Goal: Task Accomplishment & Management: Use online tool/utility

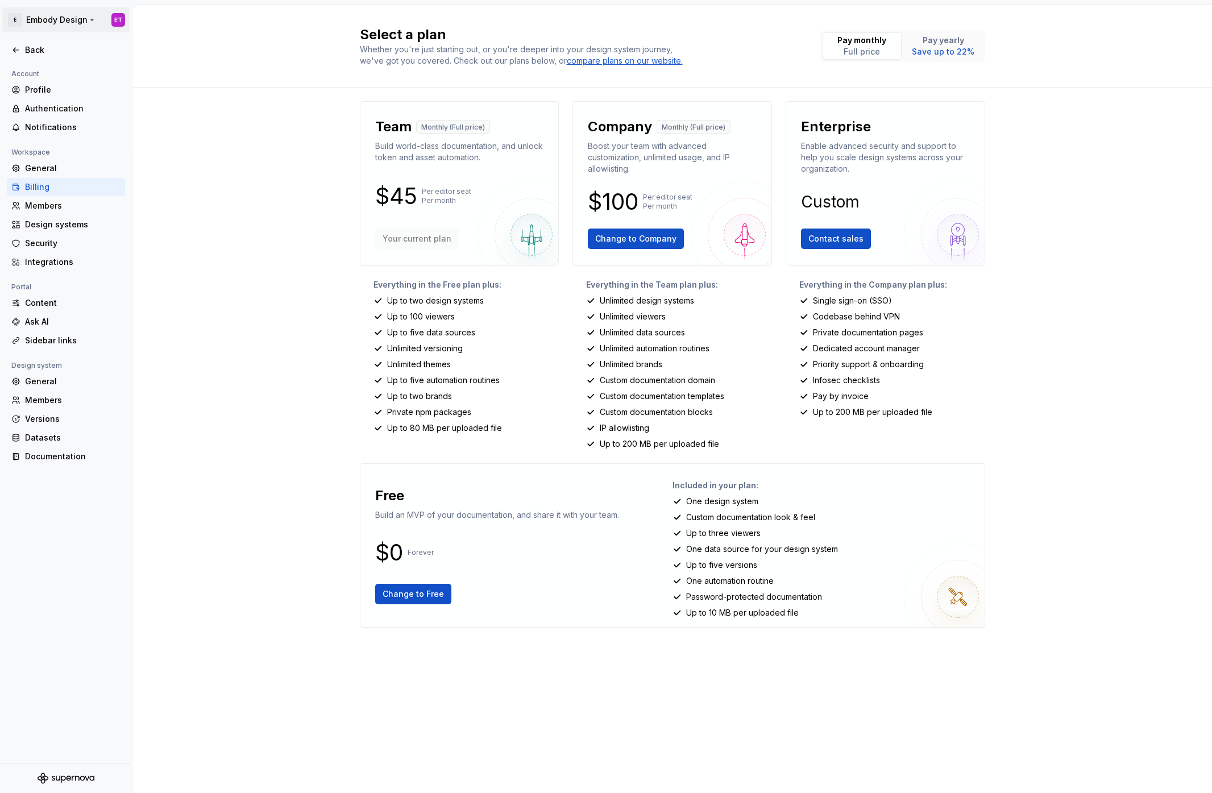
click at [42, 15] on html "E Embody Design ET Back Account Profile Authentication Notifications Workspace …" at bounding box center [606, 396] width 1212 height 793
click at [43, 27] on html "E Embody Design ET Back Account Profile Authentication Notifications Workspace …" at bounding box center [606, 396] width 1212 height 793
click at [28, 49] on div "Back" at bounding box center [73, 49] width 96 height 11
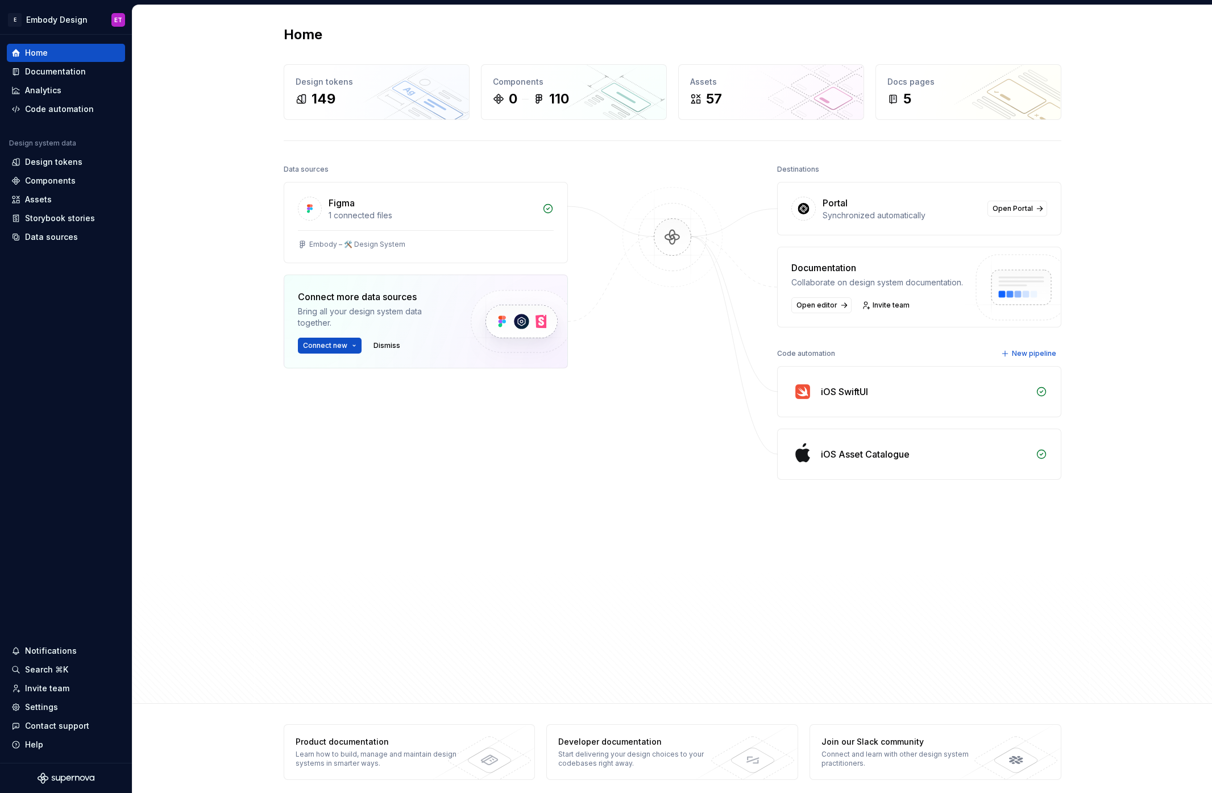
click at [909, 449] on div "iOS Asset Catalogue" at bounding box center [925, 454] width 208 height 14
click at [866, 469] on div "iOS Asset Catalogue" at bounding box center [919, 454] width 283 height 50
click at [851, 446] on div "iOS Asset Catalogue" at bounding box center [919, 454] width 283 height 50
click at [787, 470] on div "iOS Asset Catalogue" at bounding box center [919, 454] width 283 height 50
click at [837, 457] on div "iOS Asset Catalogue" at bounding box center [865, 454] width 89 height 14
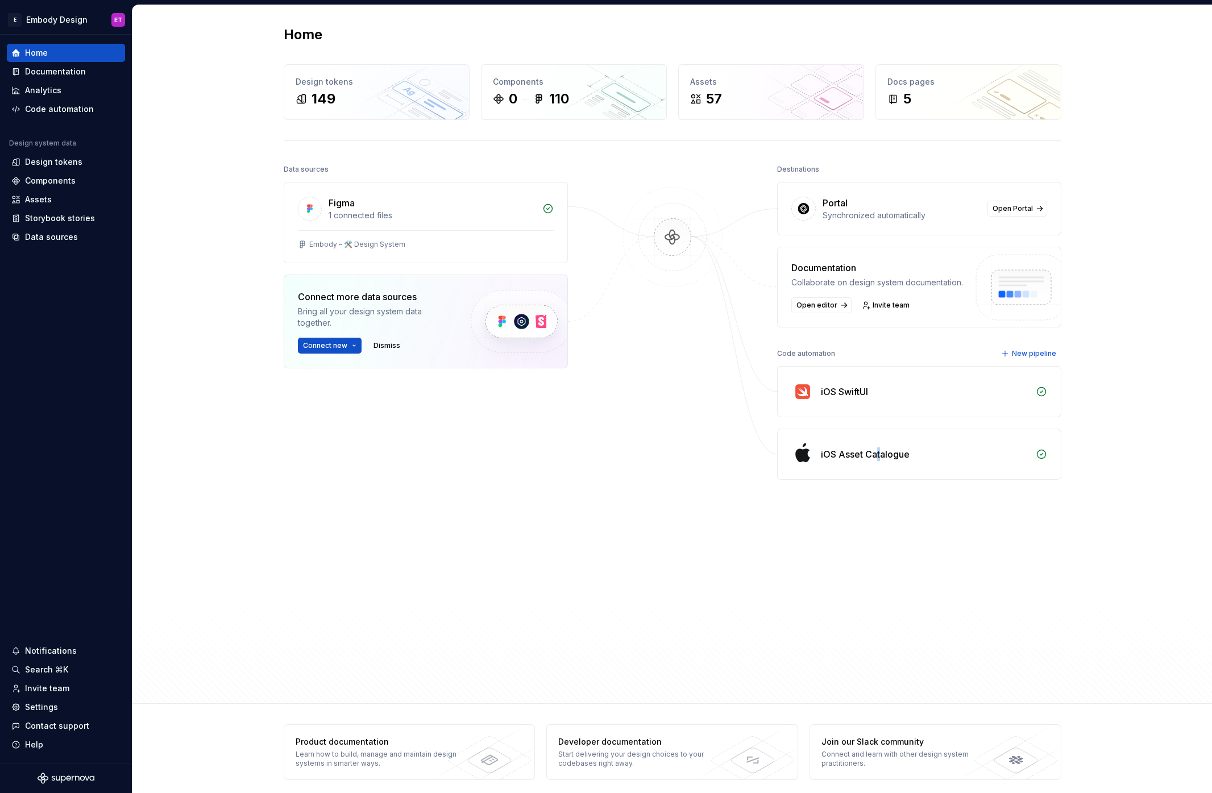
click at [880, 457] on div "iOS Asset Catalogue" at bounding box center [865, 454] width 89 height 14
click at [63, 111] on div "Code automation" at bounding box center [59, 108] width 69 height 11
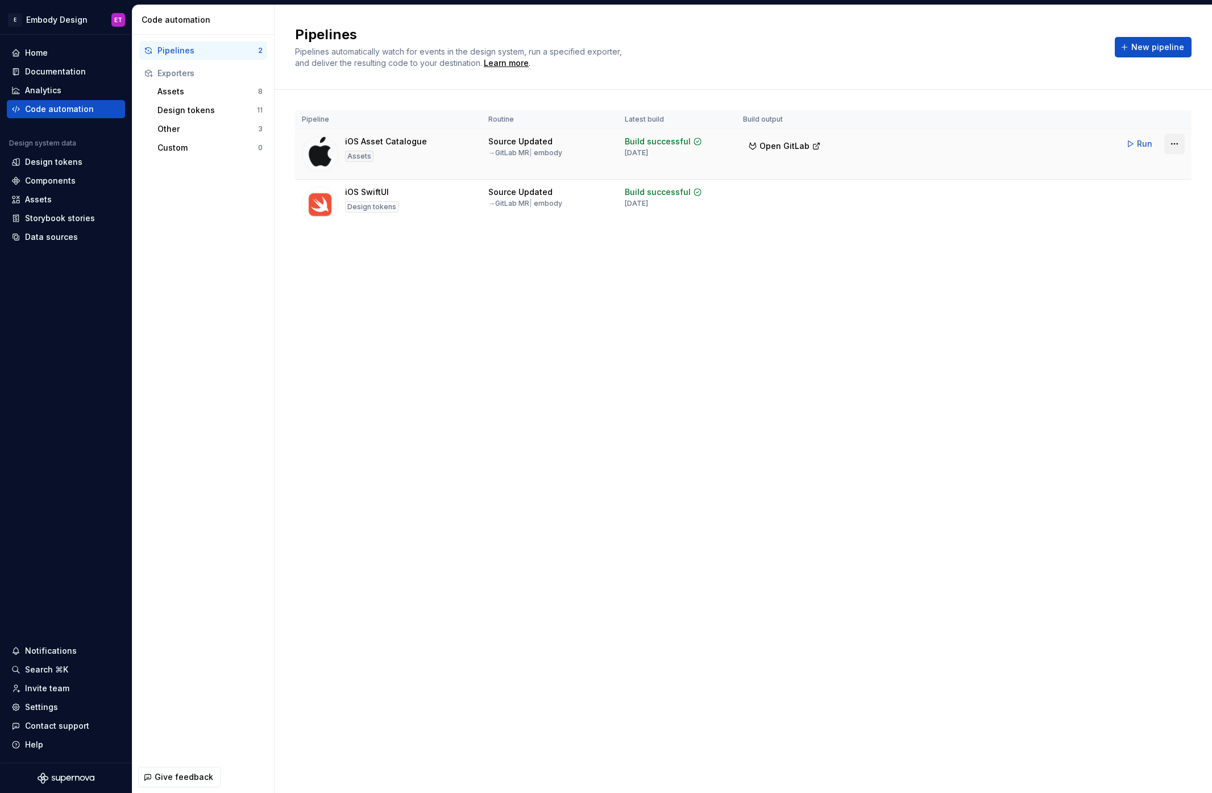
click at [1177, 143] on html "E Embody Design ET Home Documentation Analytics Code automation Design system d…" at bounding box center [606, 396] width 1212 height 793
click at [906, 302] on html "E Embody Design ET Home Documentation Analytics Code automation Design system d…" at bounding box center [606, 396] width 1212 height 793
click at [1175, 149] on html "E Embody Design ET Home Documentation Analytics Code automation Design system d…" at bounding box center [606, 396] width 1212 height 793
click at [1153, 206] on div "Pause routine" at bounding box center [1160, 204] width 97 height 11
click at [1167, 40] on button "New pipeline" at bounding box center [1153, 47] width 77 height 20
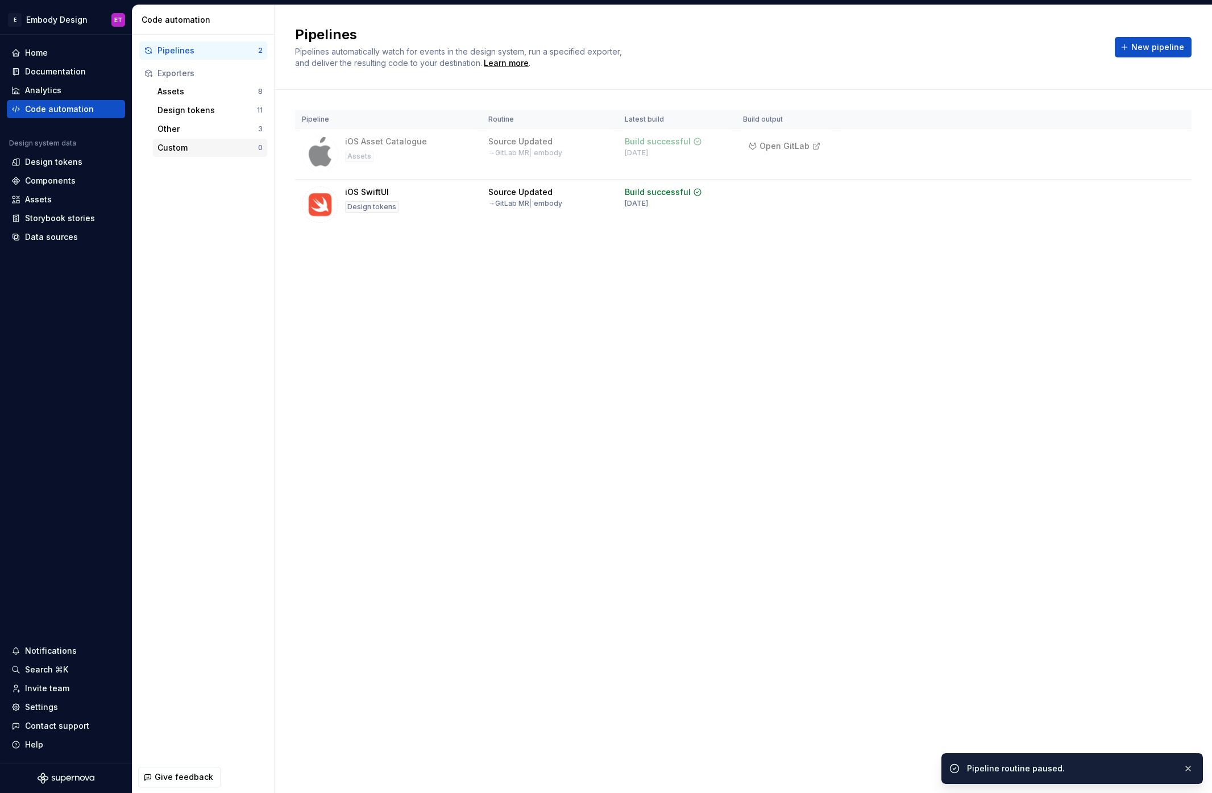
click at [222, 142] on div "Custom" at bounding box center [207, 147] width 101 height 11
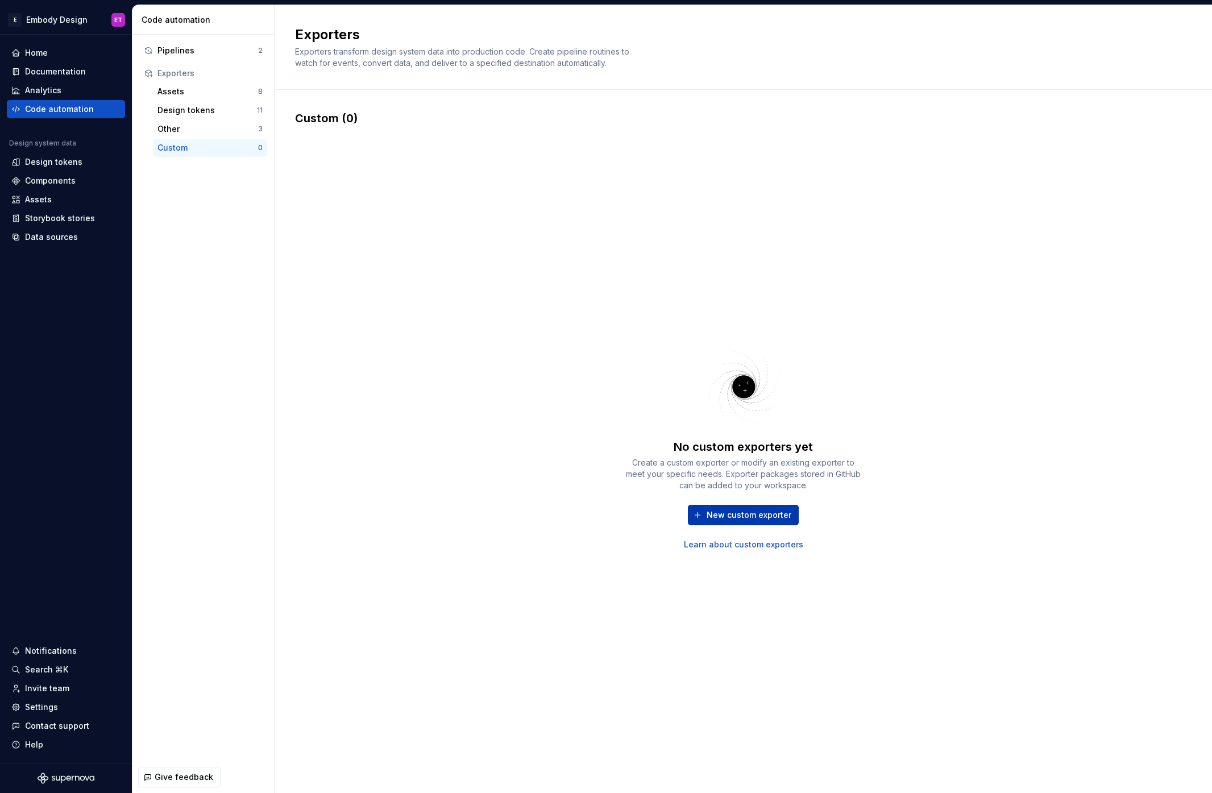
click at [753, 521] on button "New custom exporter" at bounding box center [743, 515] width 111 height 20
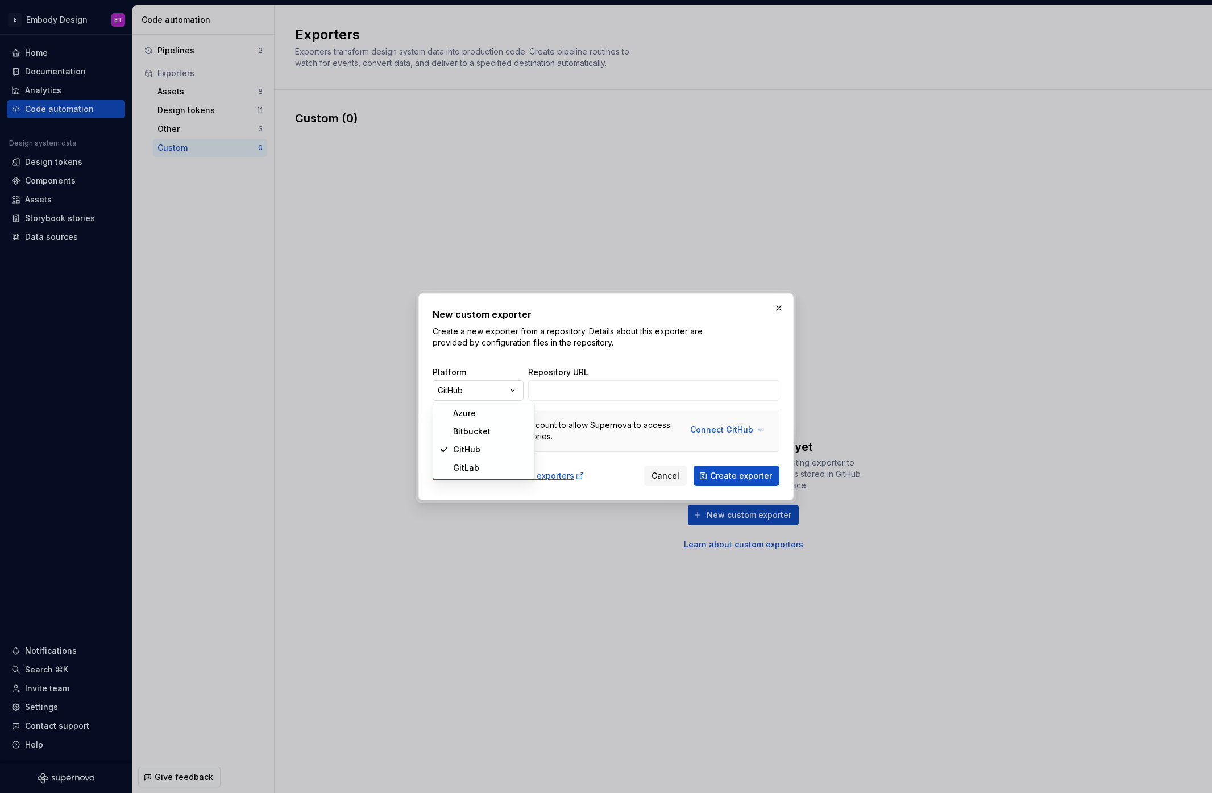
click at [504, 387] on div "New custom exporter Create a new exporter from a repository. Details about this…" at bounding box center [606, 396] width 1212 height 793
click at [484, 391] on div "New custom exporter Create a new exporter from a repository. Details about this…" at bounding box center [606, 396] width 1212 height 793
click at [495, 387] on div "New custom exporter Create a new exporter from a repository. Details about this…" at bounding box center [606, 396] width 1212 height 793
select select "******"
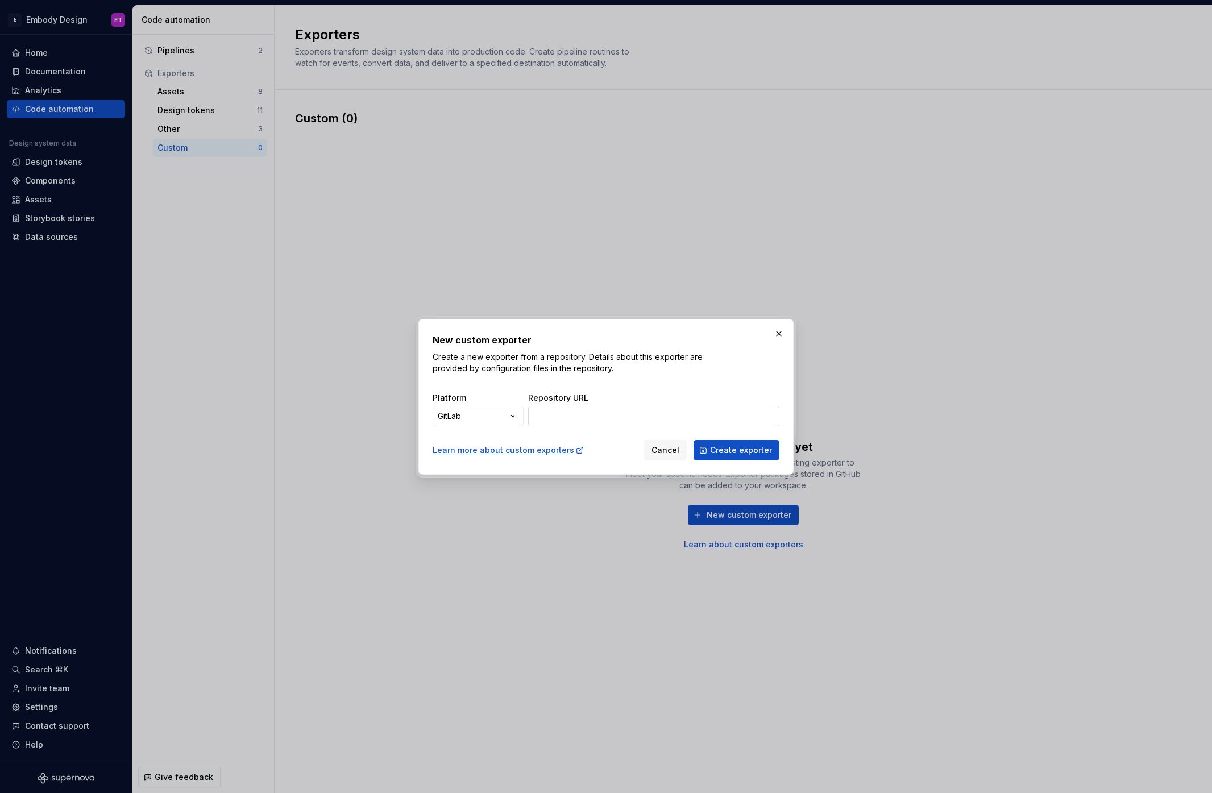
click at [574, 408] on input "Repository URL" at bounding box center [653, 416] width 251 height 20
paste input "[URL][PERSON_NAME][DOMAIN_NAME]"
type input "[URL][PERSON_NAME][DOMAIN_NAME]"
click at [752, 442] on button "Create exporter" at bounding box center [737, 450] width 86 height 20
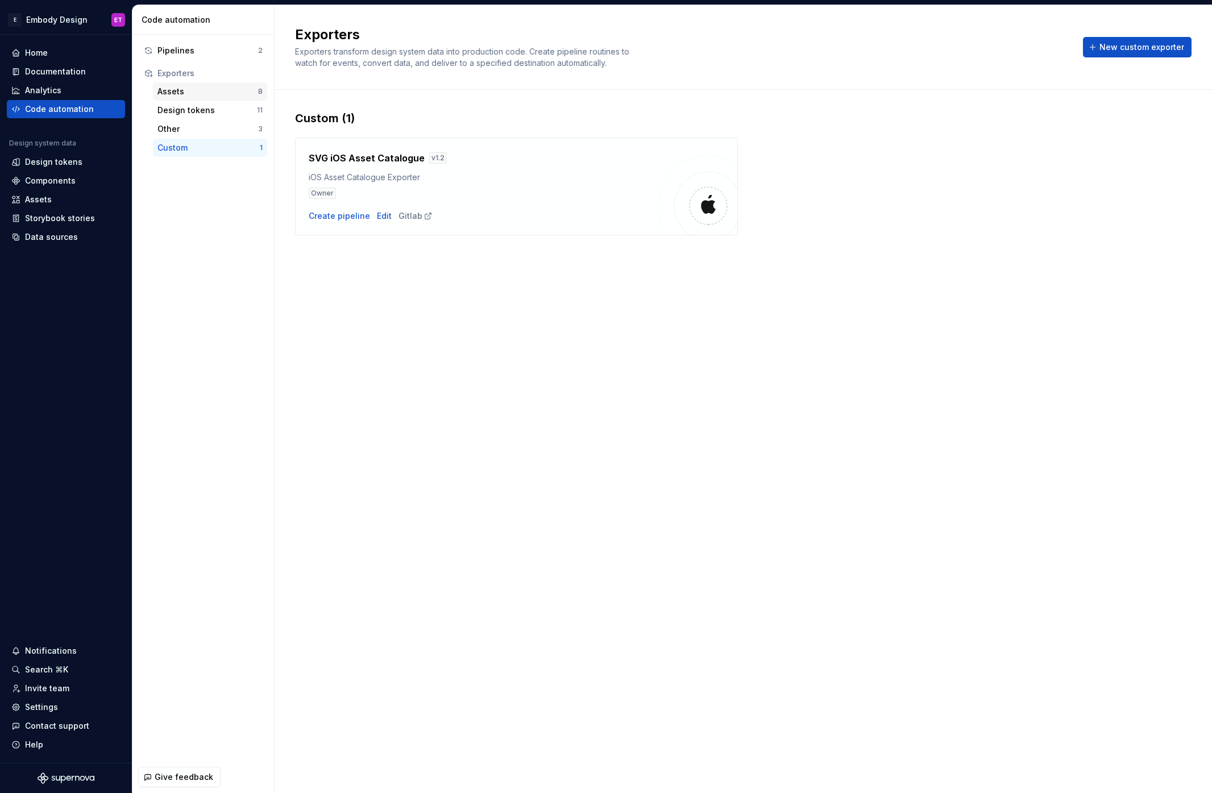
click at [183, 92] on div "Assets" at bounding box center [207, 91] width 101 height 11
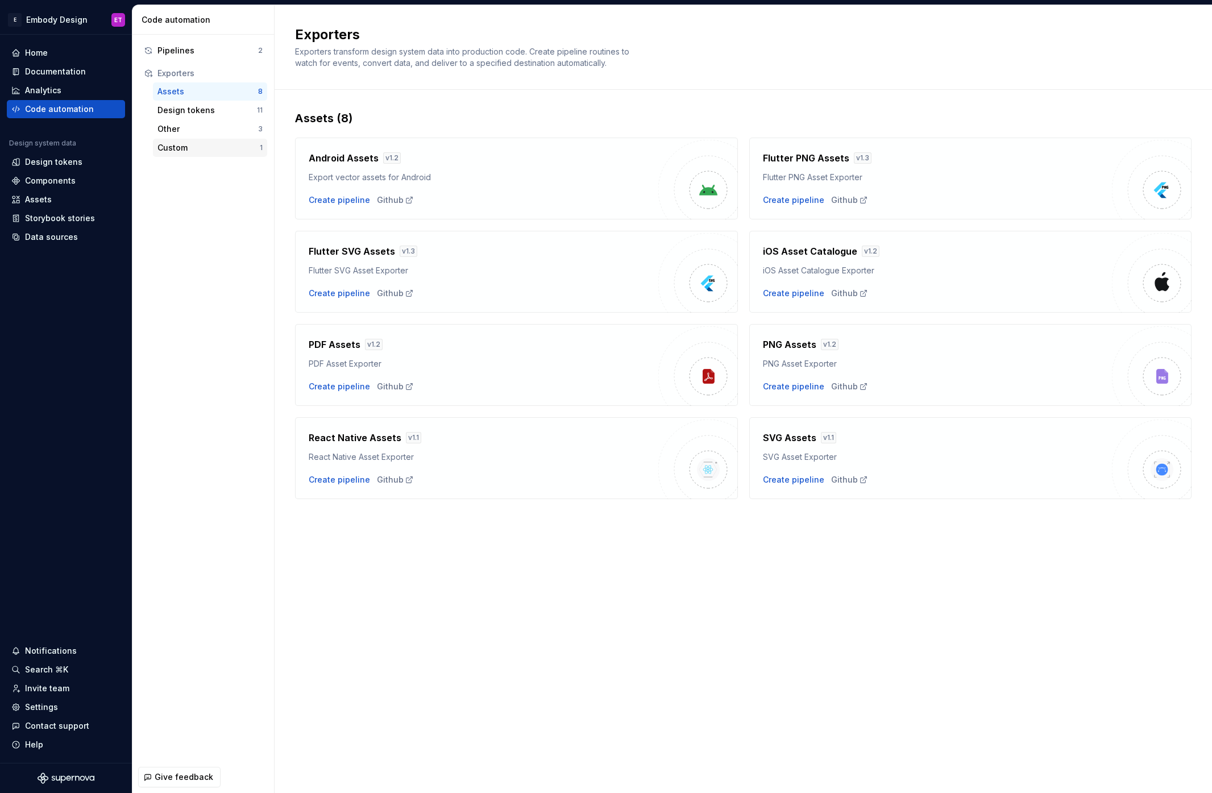
click at [183, 144] on div "Custom" at bounding box center [208, 147] width 102 height 11
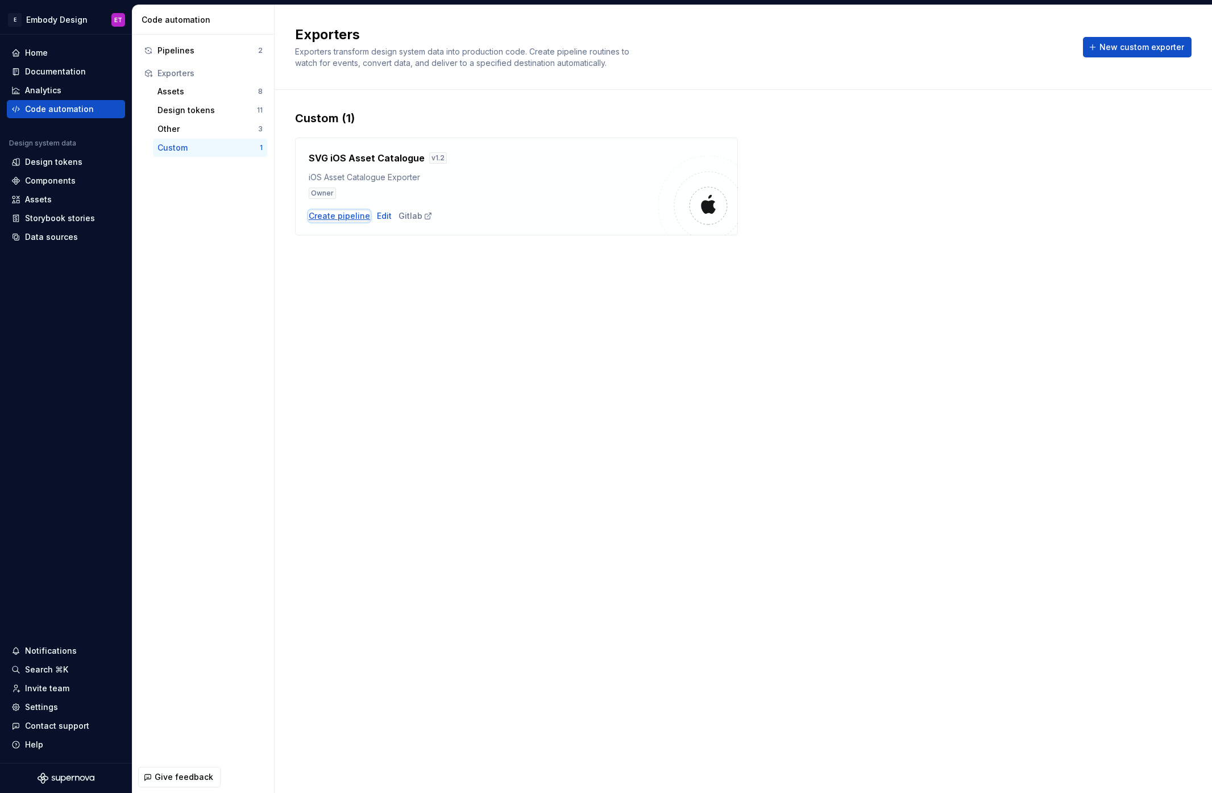
click at [342, 214] on div "Create pipeline" at bounding box center [339, 215] width 61 height 11
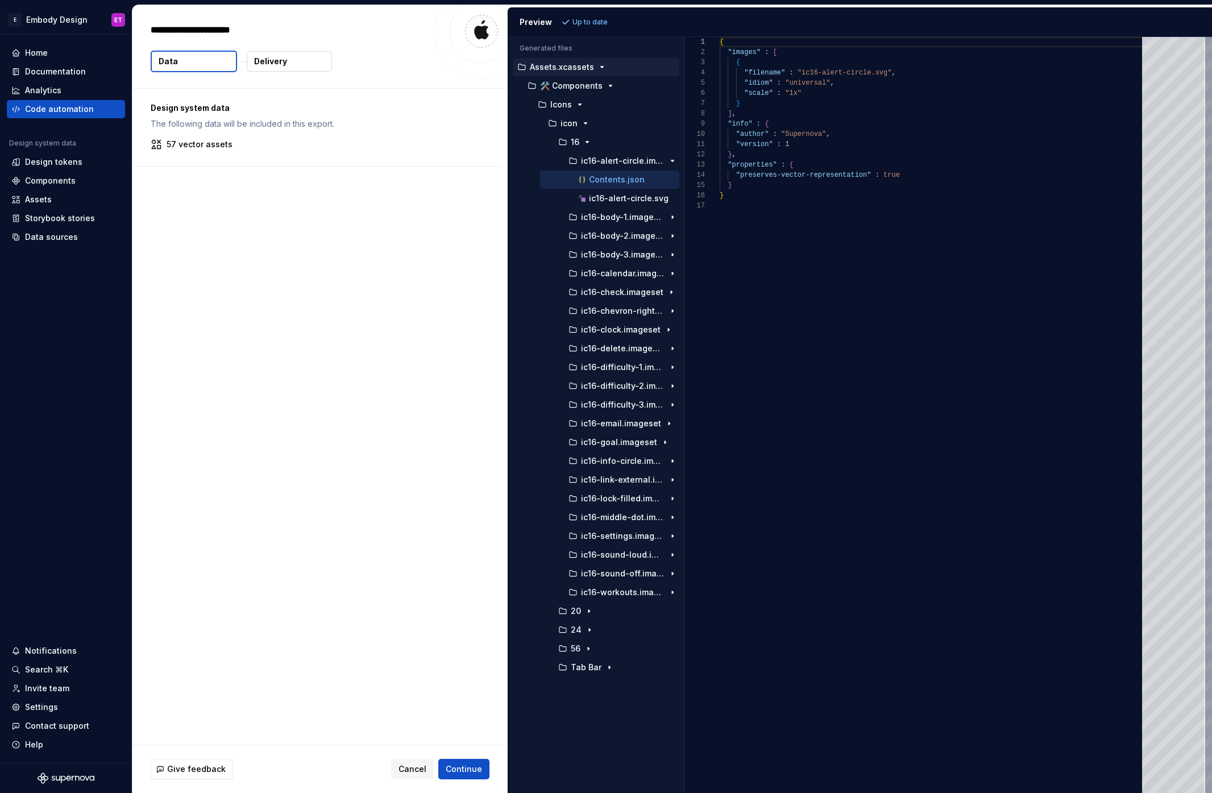
type textarea "*"
click at [633, 197] on p "ic16-alert-circle.svg" at bounding box center [629, 198] width 80 height 9
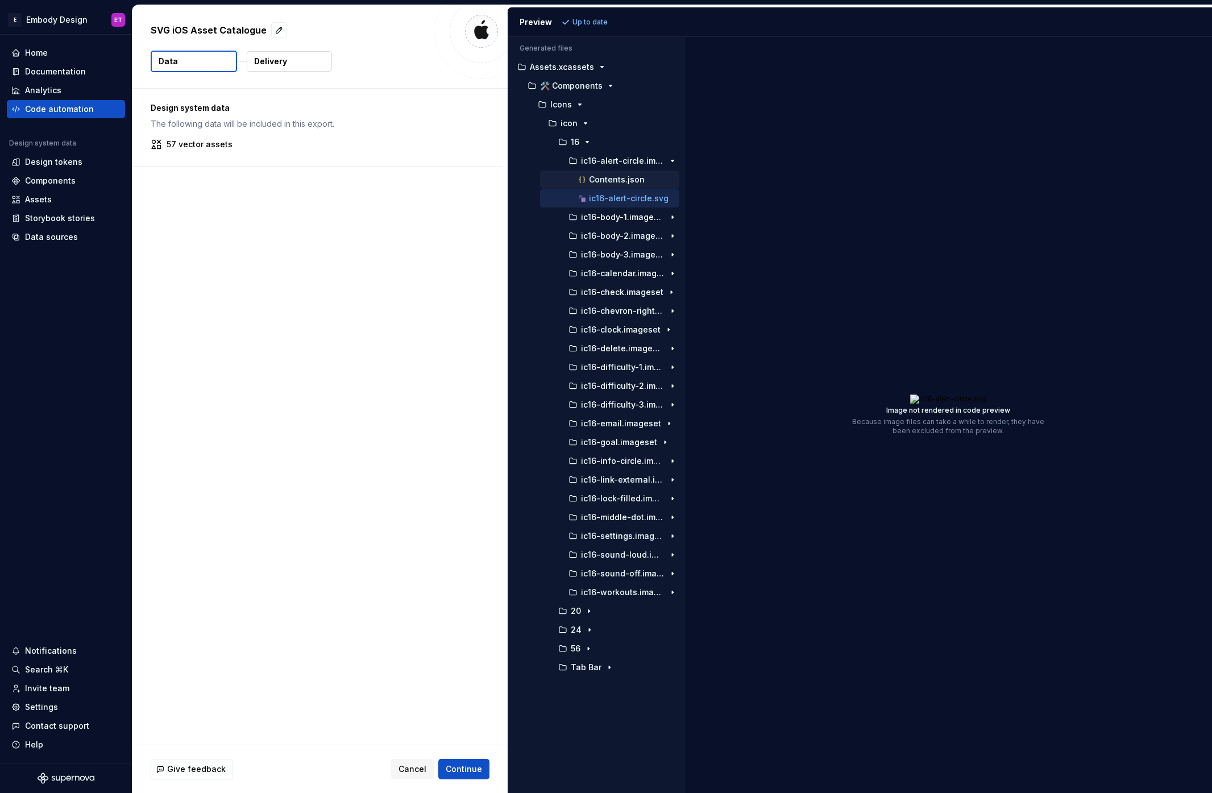
click at [635, 184] on p "Contents.json" at bounding box center [617, 179] width 56 height 9
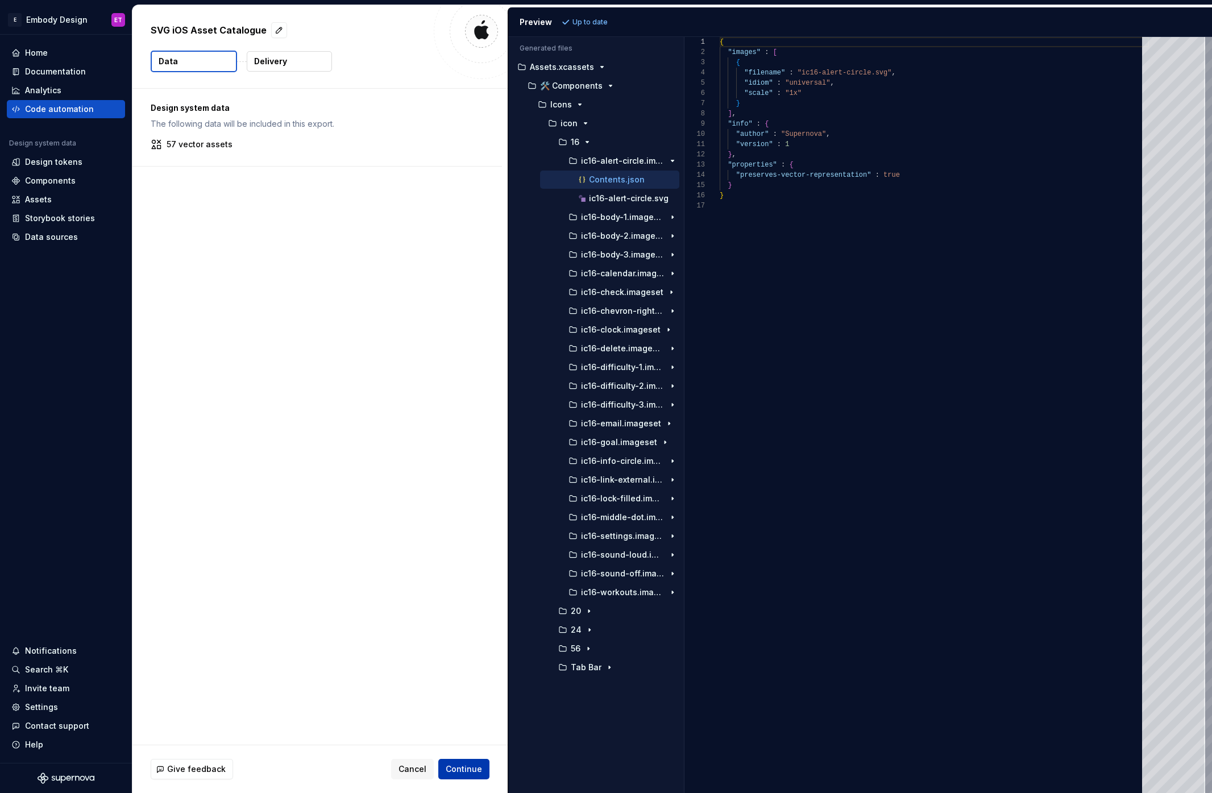
click at [473, 773] on span "Continue" at bounding box center [464, 769] width 36 height 11
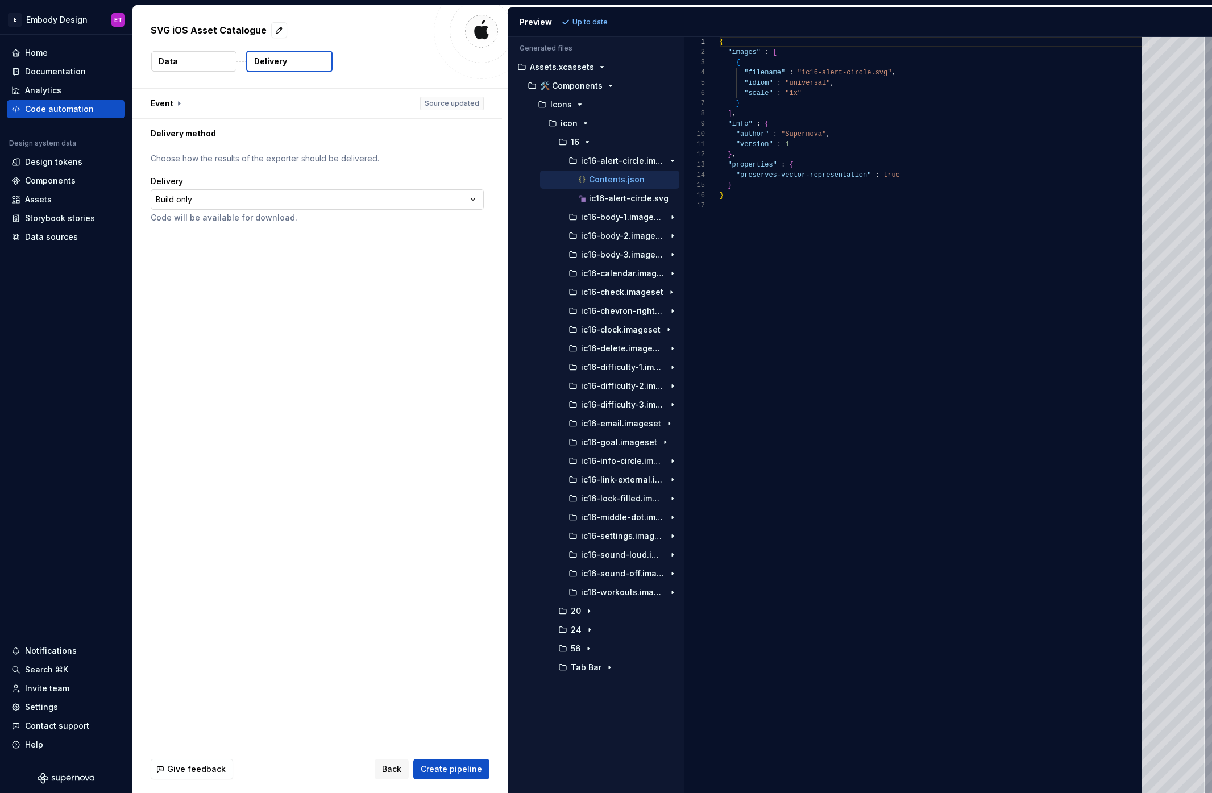
click at [271, 193] on html "**********" at bounding box center [606, 396] width 1212 height 793
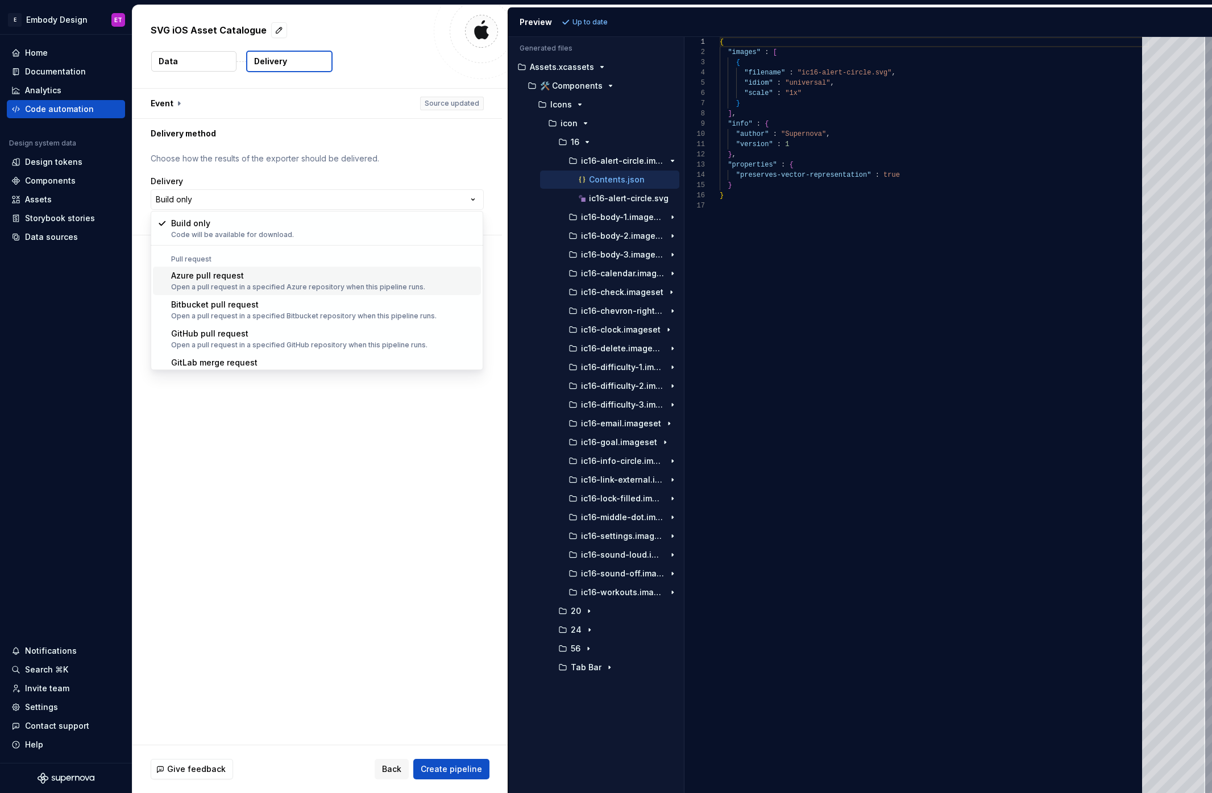
scroll to position [32, 0]
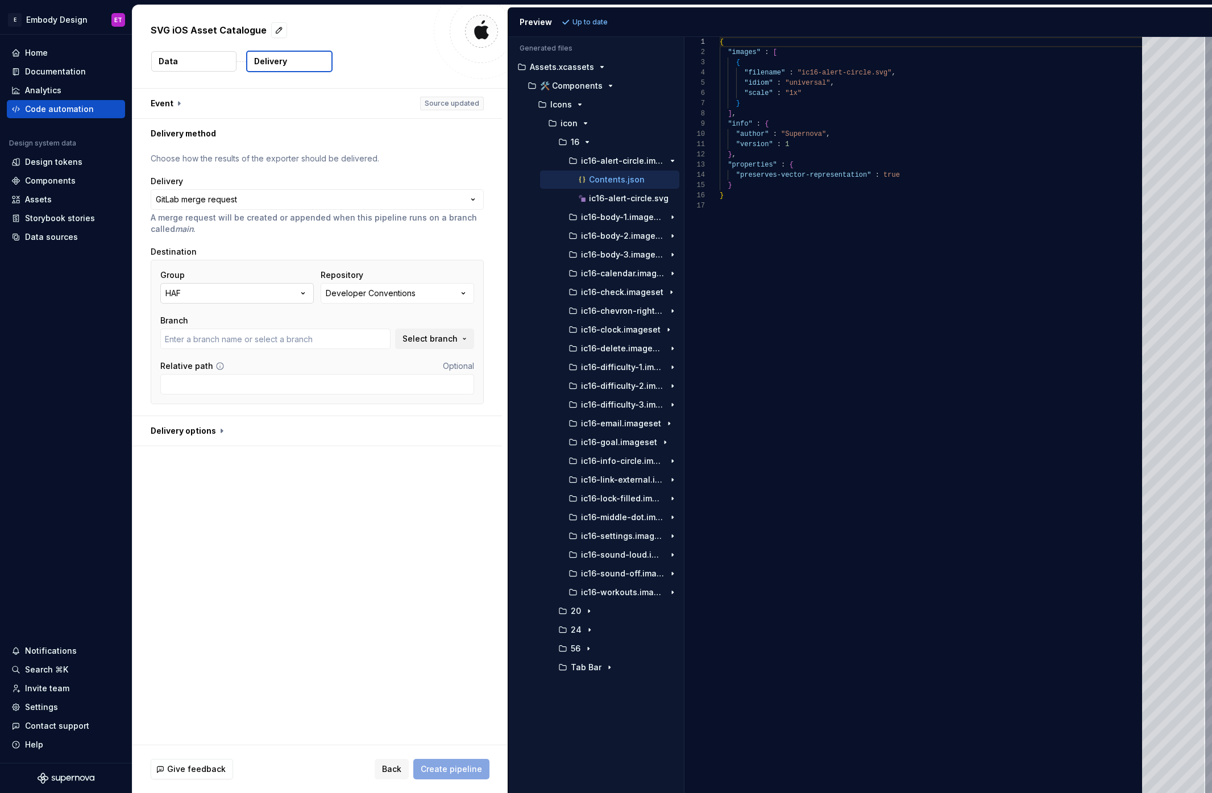
type input "main"
click at [284, 292] on button "HAF" at bounding box center [237, 293] width 154 height 20
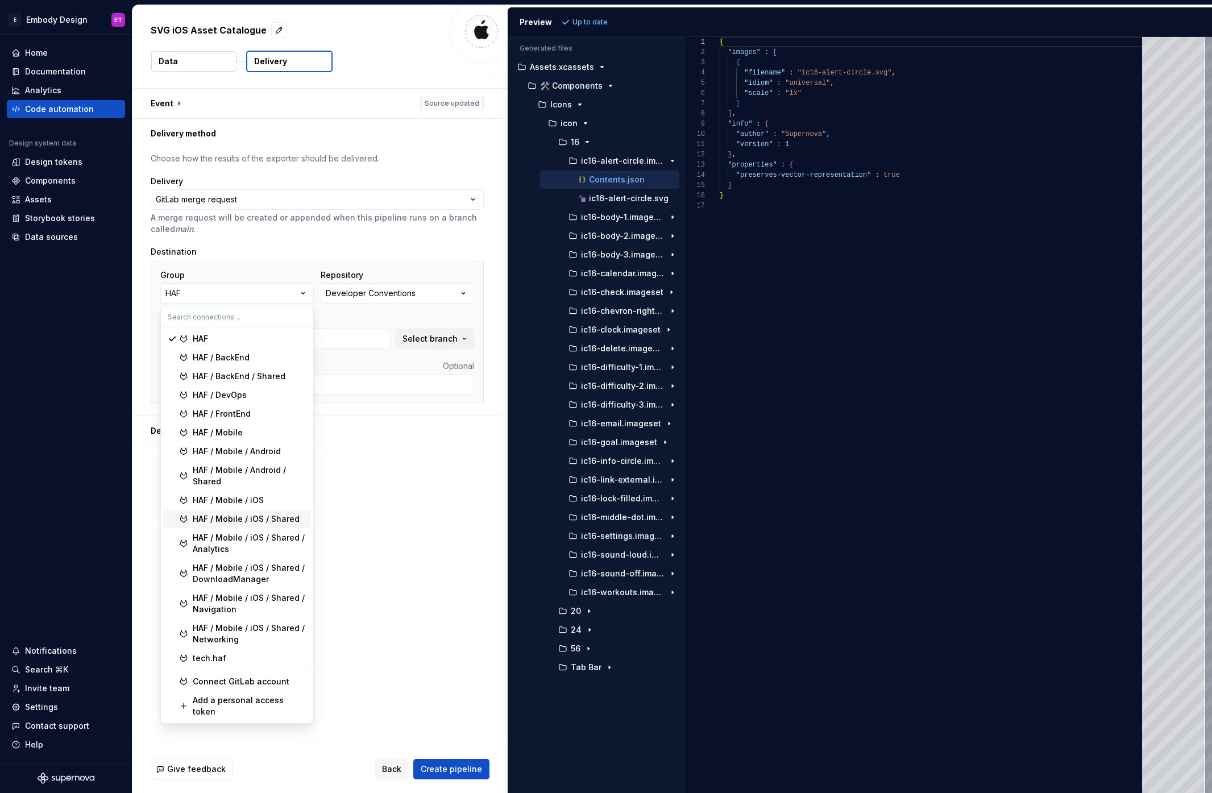
click at [245, 523] on div "HAF / Mobile / iOS / Shared" at bounding box center [246, 518] width 107 height 11
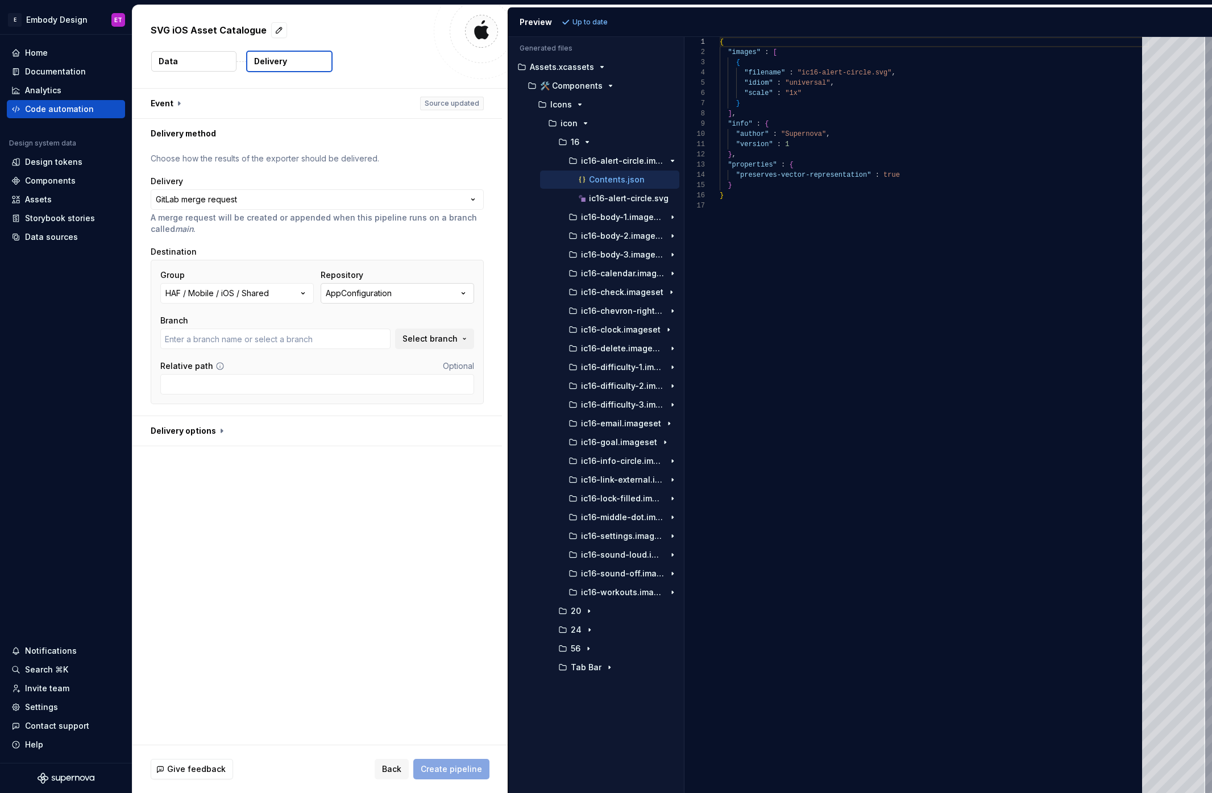
type input "embody"
click at [450, 292] on button "AppConfiguration" at bounding box center [398, 293] width 154 height 20
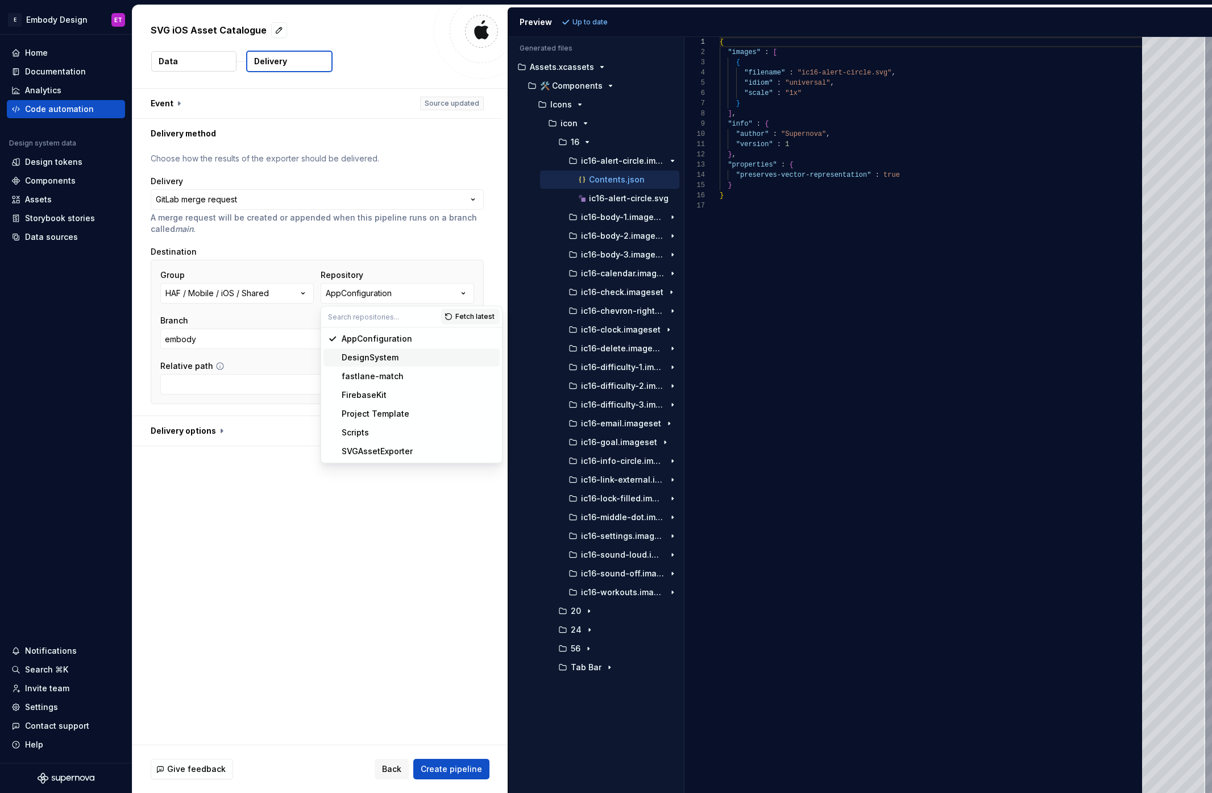
click at [377, 355] on div "DesignSystem" at bounding box center [370, 357] width 57 height 11
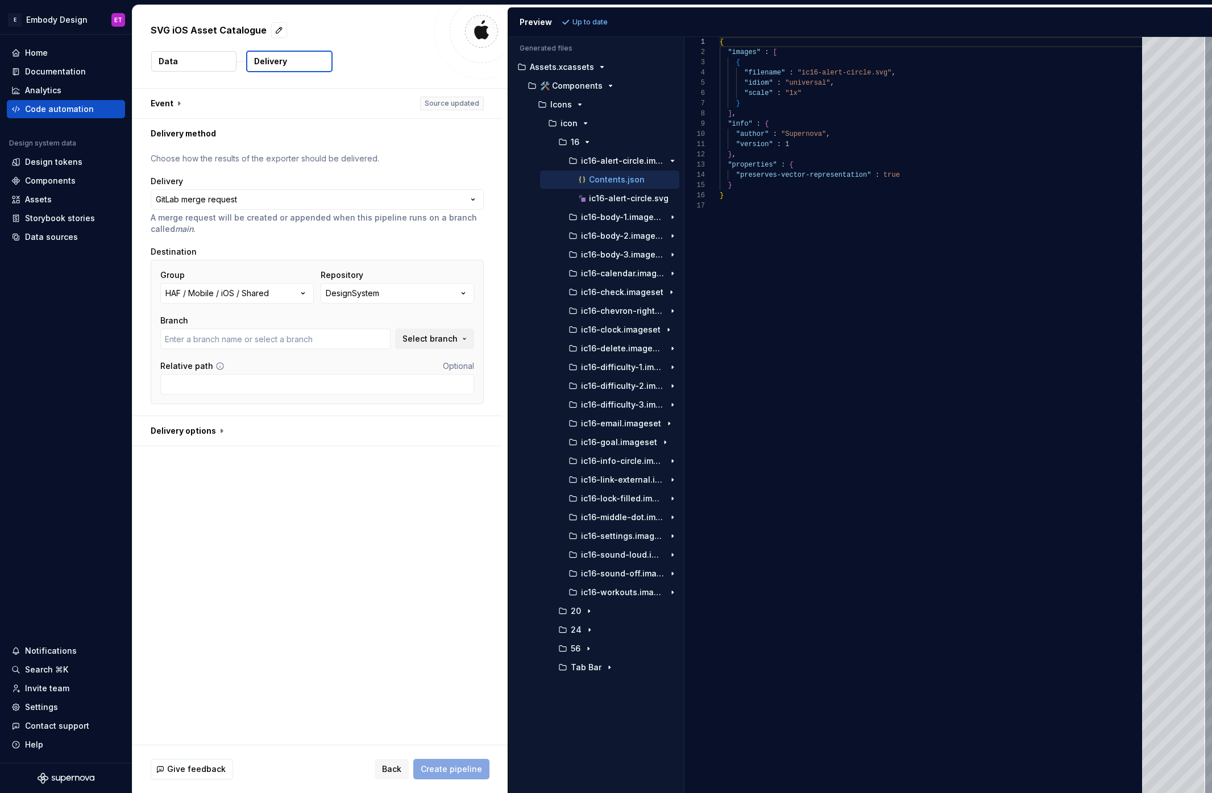
type input "embody"
click at [285, 347] on input "embody" at bounding box center [275, 339] width 230 height 20
click at [334, 372] on div "Relative path Optional" at bounding box center [317, 377] width 314 height 34
click at [313, 381] on input "Relative path" at bounding box center [317, 384] width 314 height 20
paste input "Sources/Resources"
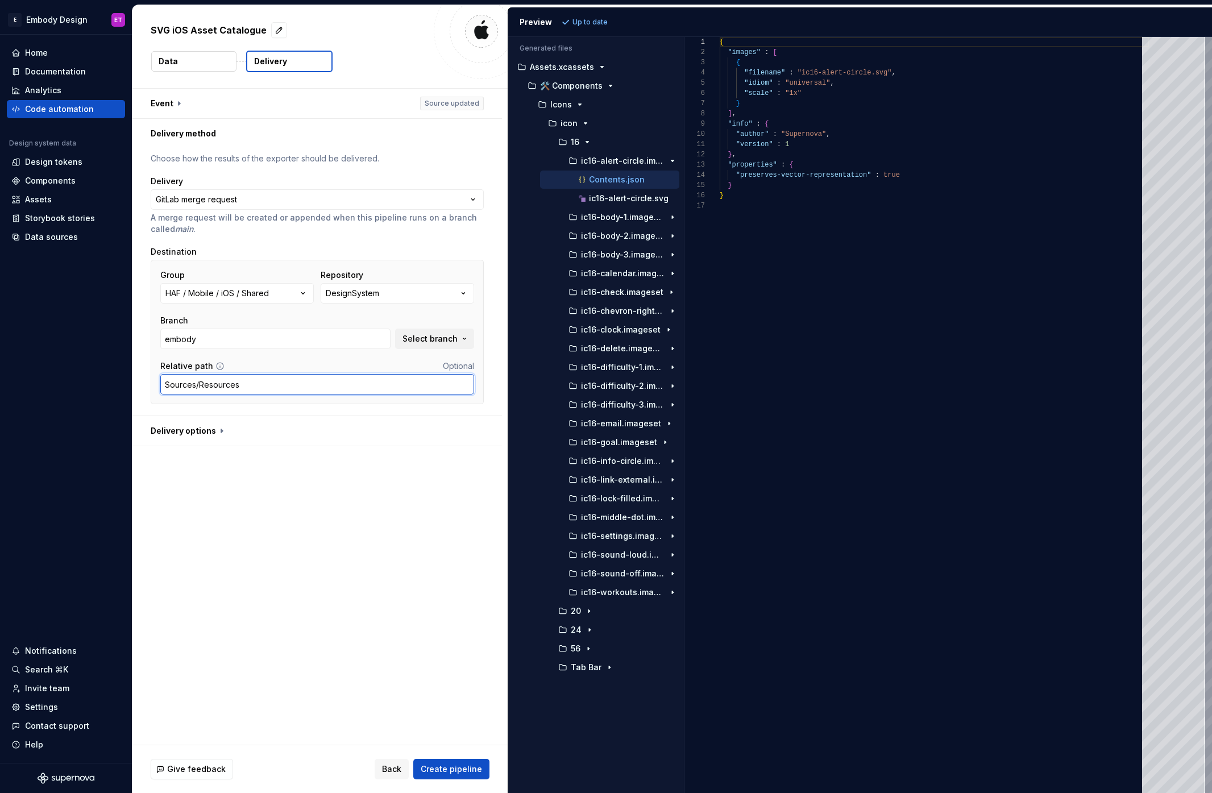
type input "Sources/Resources"
click at [316, 530] on div "**********" at bounding box center [319, 417] width 375 height 656
click at [463, 768] on span "Create pipeline" at bounding box center [451, 769] width 61 height 11
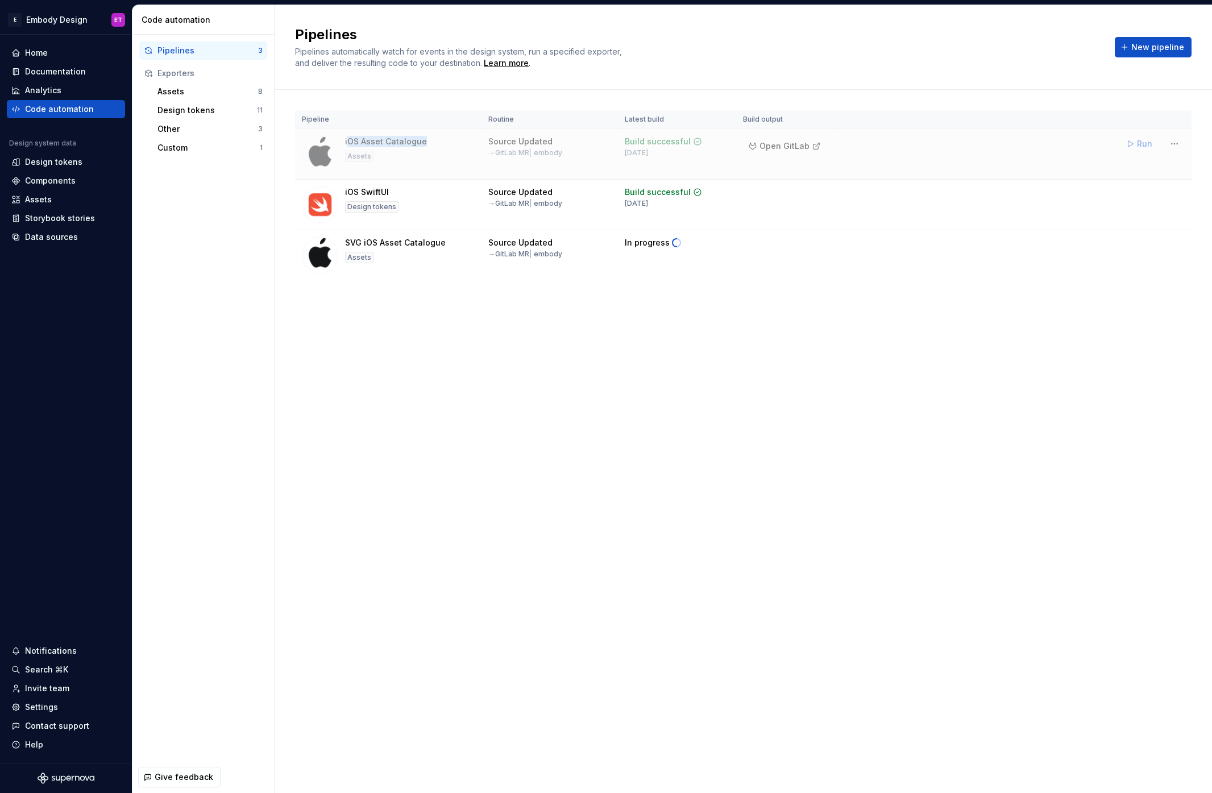
drag, startPoint x: 421, startPoint y: 139, endPoint x: 347, endPoint y: 141, distance: 74.0
click at [347, 141] on div "iOS Asset Catalogue Assets" at bounding box center [388, 154] width 173 height 36
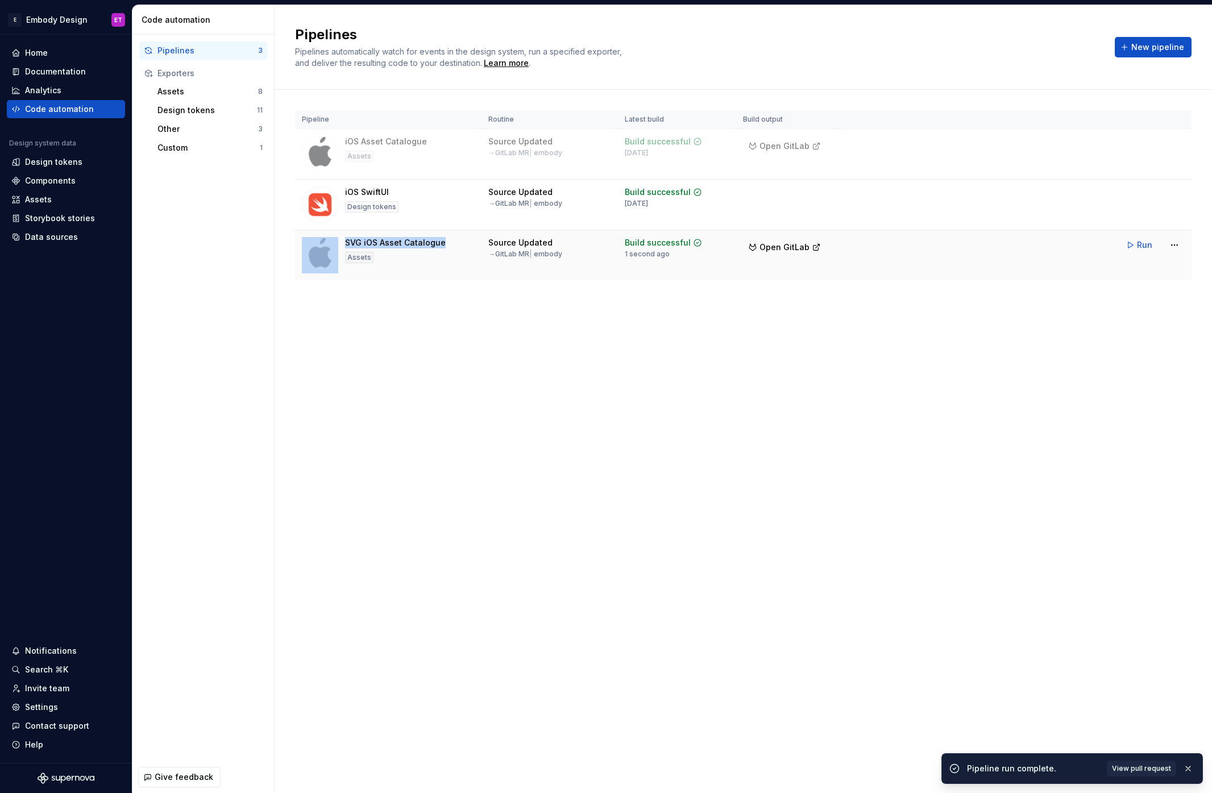
drag, startPoint x: 459, startPoint y: 242, endPoint x: 326, endPoint y: 239, distance: 132.5
click at [326, 239] on div "SVG iOS Asset Catalogue Assets" at bounding box center [388, 255] width 173 height 36
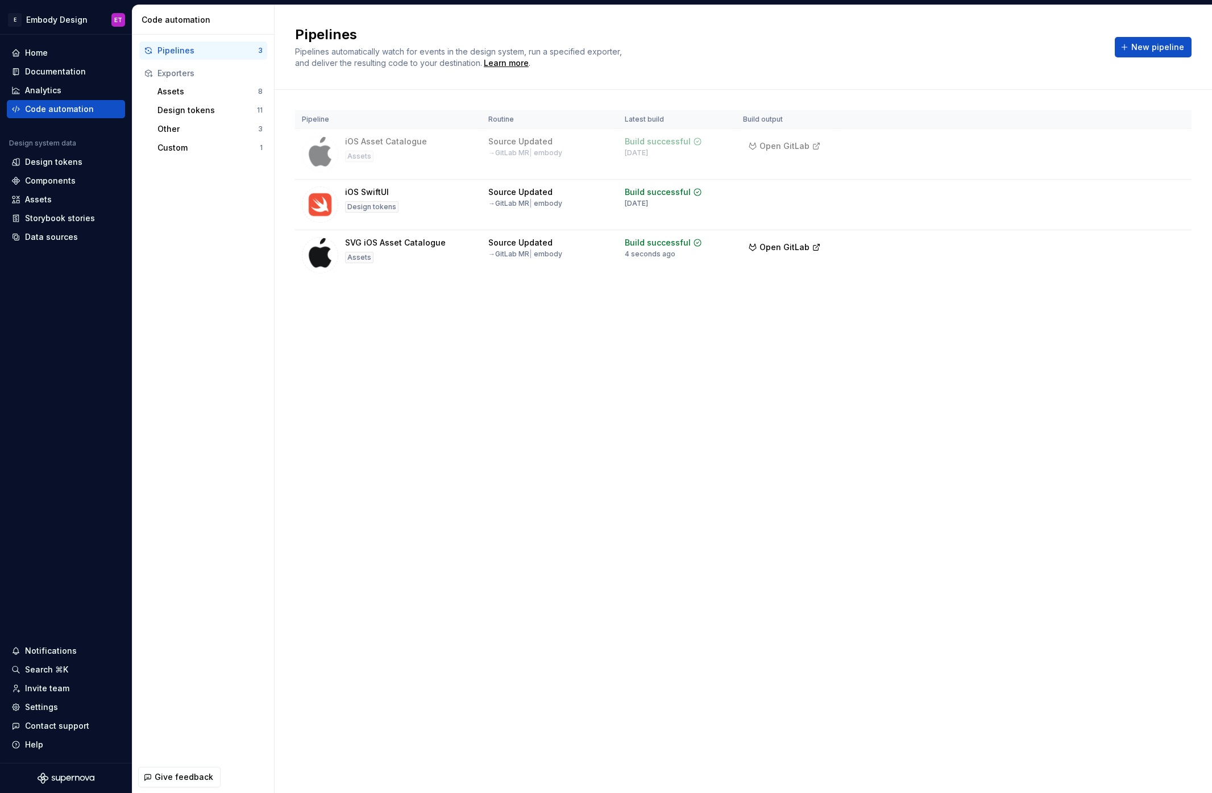
click at [429, 287] on div "Pipeline Routine Latest build Build output iOS Asset Catalogue Assets Source Up…" at bounding box center [743, 207] width 897 height 234
click at [184, 143] on div "Custom" at bounding box center [208, 147] width 102 height 11
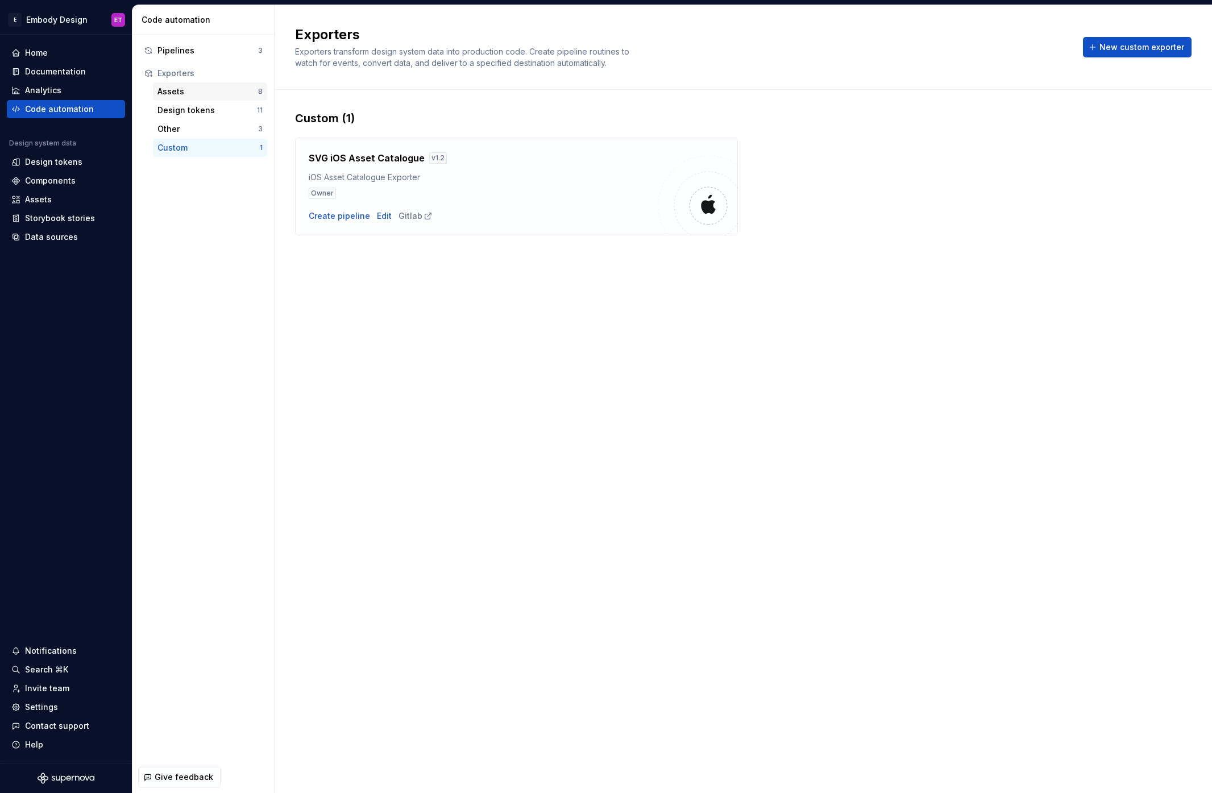
click at [184, 94] on div "Assets" at bounding box center [207, 91] width 101 height 11
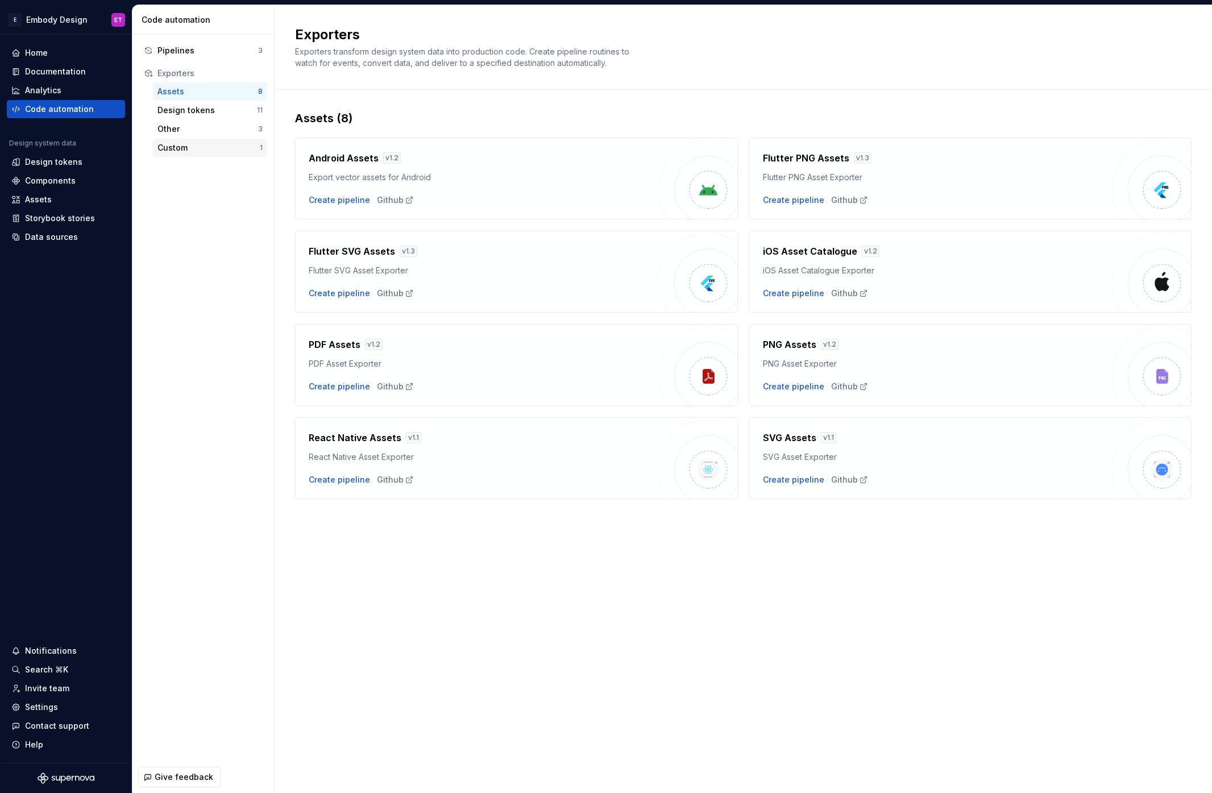
click at [156, 150] on div "Custom 1" at bounding box center [210, 148] width 114 height 18
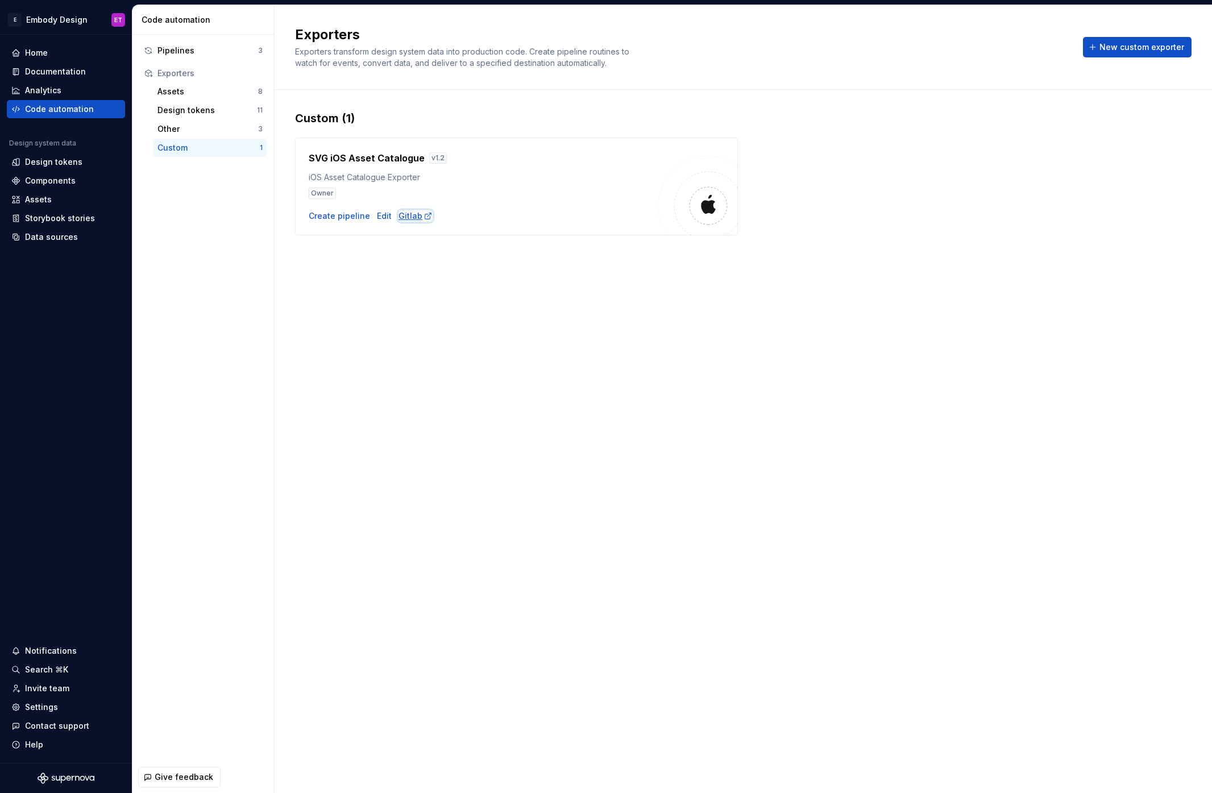
click at [401, 216] on div "Gitlab" at bounding box center [416, 215] width 34 height 11
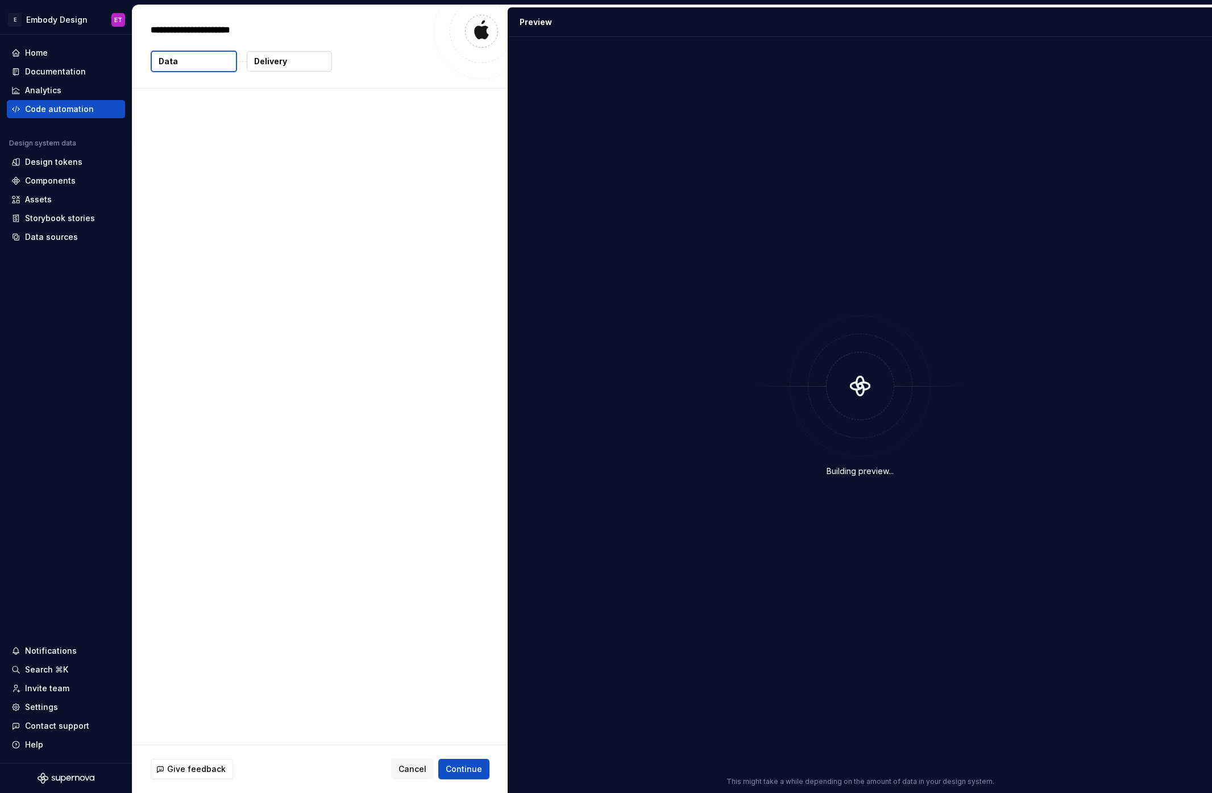
type textarea "*"
click at [80, 108] on div "Code automation" at bounding box center [59, 108] width 69 height 11
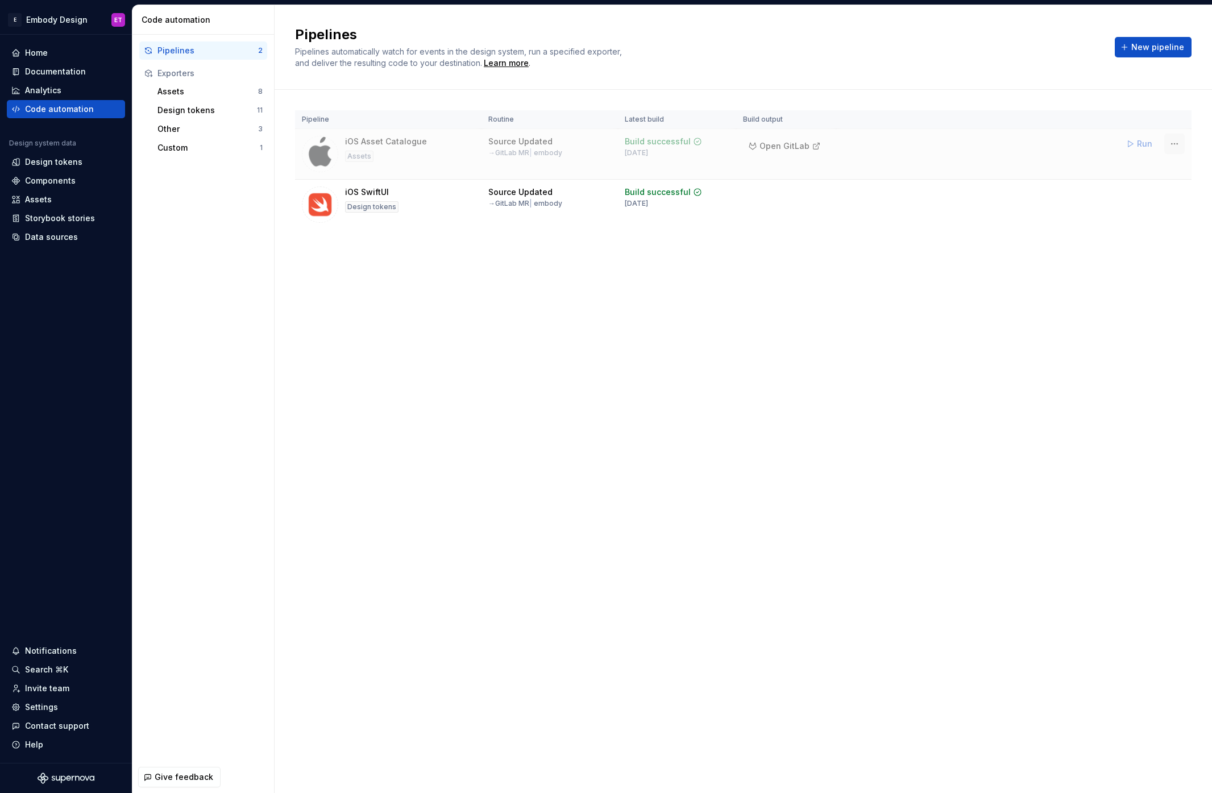
click at [1172, 143] on html "E Embody Design ET Home Documentation Analytics Code automation Design system d…" at bounding box center [606, 396] width 1212 height 793
click at [1142, 170] on div "Edit pipeline" at bounding box center [1160, 168] width 97 height 11
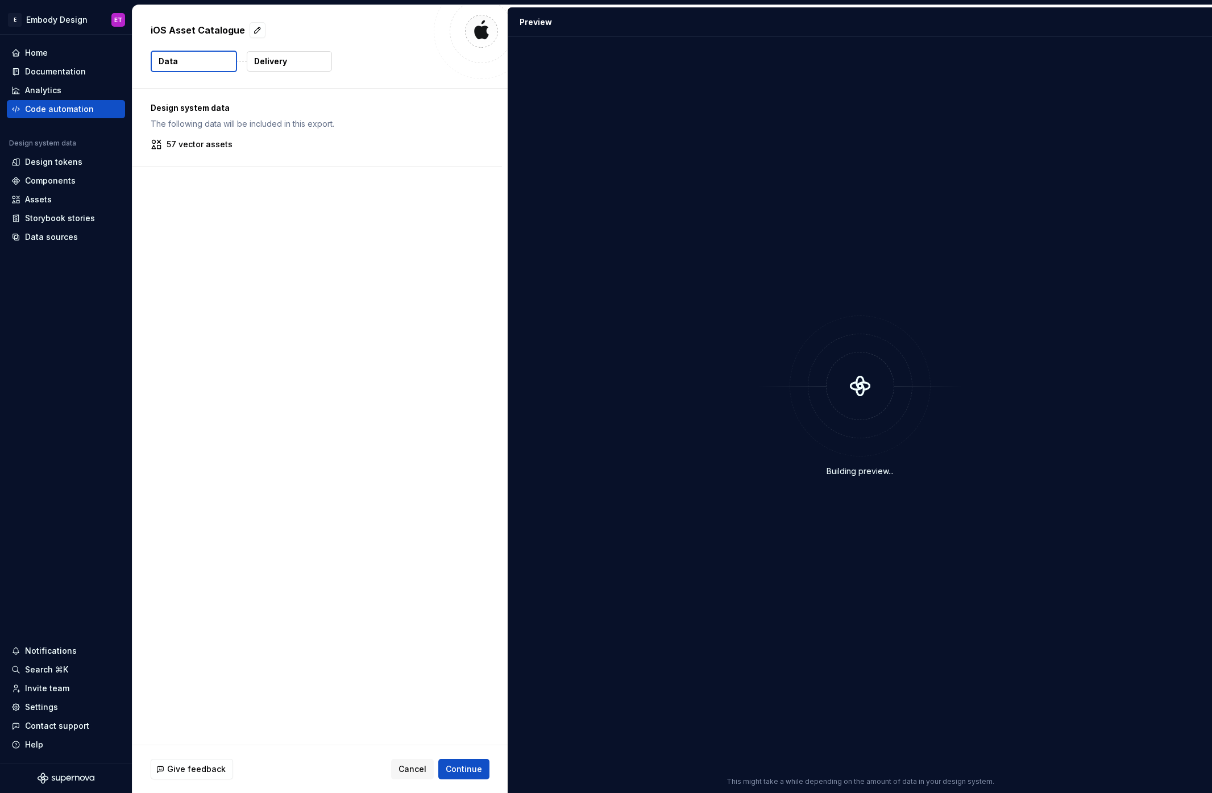
click at [463, 781] on div "Give feedback Cancel Continue" at bounding box center [319, 769] width 375 height 48
click at [472, 766] on span "Continue" at bounding box center [464, 769] width 36 height 11
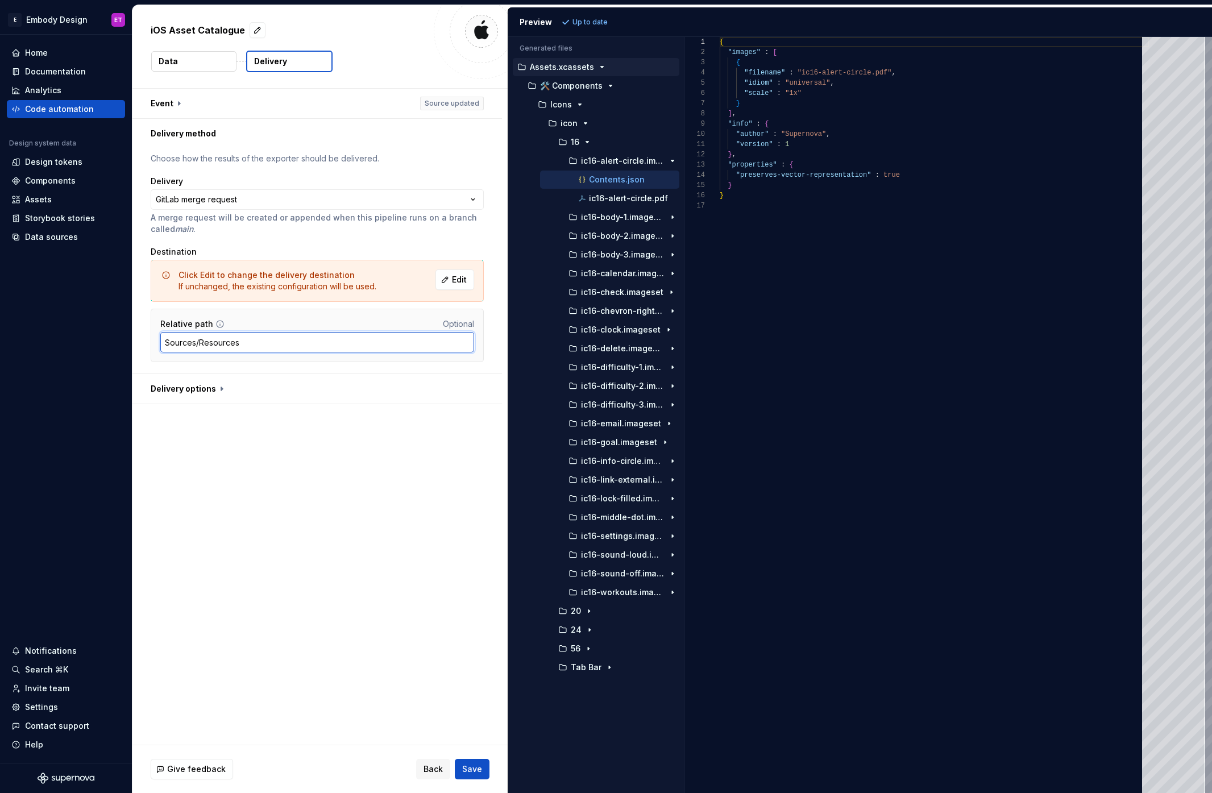
drag, startPoint x: 242, startPoint y: 345, endPoint x: 155, endPoint y: 338, distance: 86.7
click at [155, 338] on div "Relative path Optional Sources/Resources" at bounding box center [317, 335] width 333 height 53
